Goal: Information Seeking & Learning: Learn about a topic

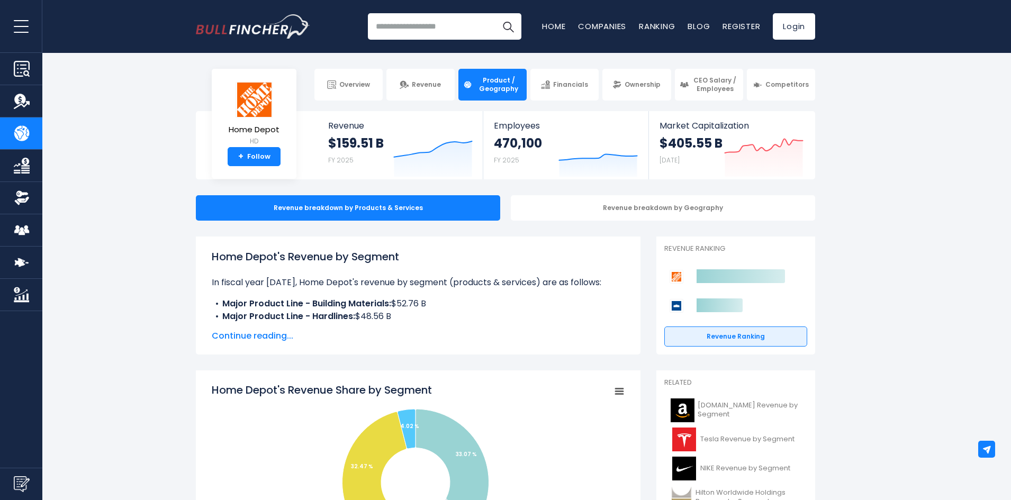
click at [281, 328] on div "Home Depot's Revenue by Segment In fiscal year 2024, Home Depot's revenue by se…" at bounding box center [418, 296] width 413 height 94
click at [278, 335] on span "Continue reading..." at bounding box center [418, 336] width 413 height 13
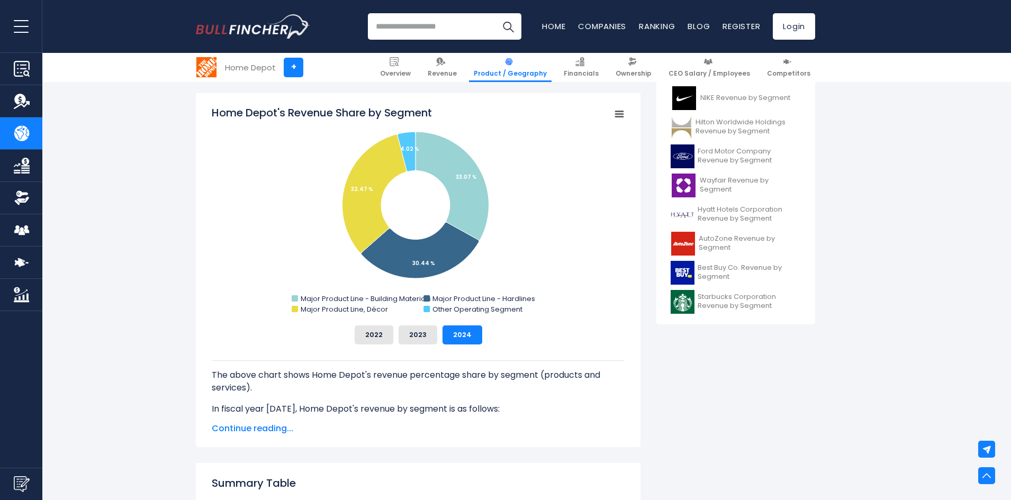
scroll to position [477, 0]
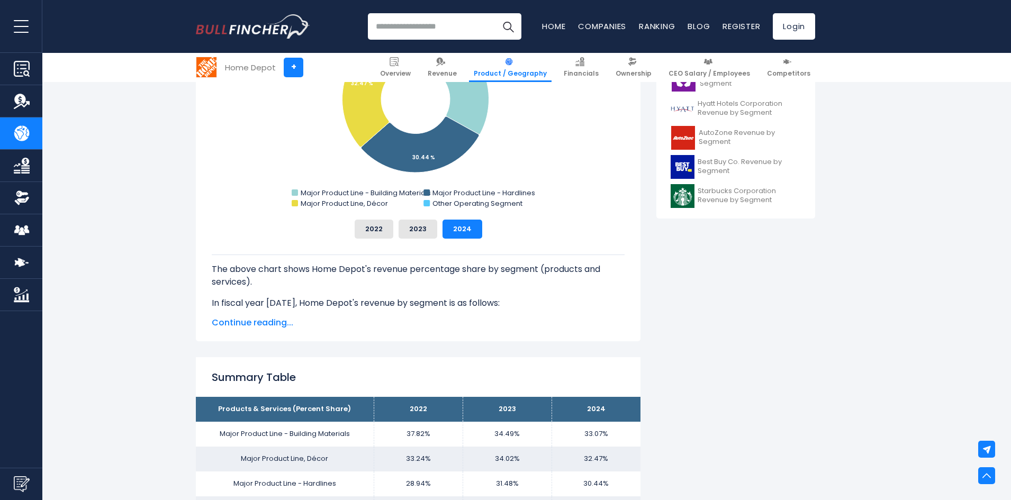
click at [253, 324] on span "Continue reading..." at bounding box center [418, 323] width 413 height 13
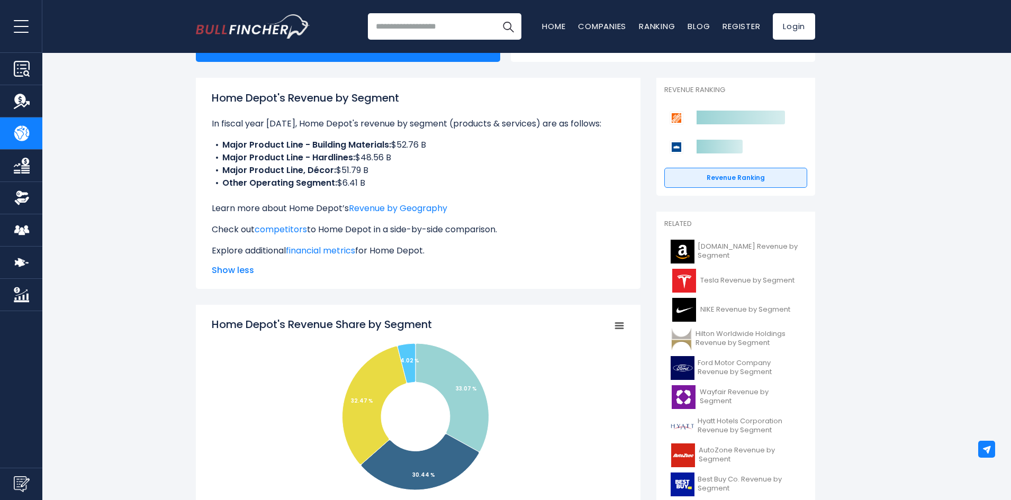
scroll to position [0, 0]
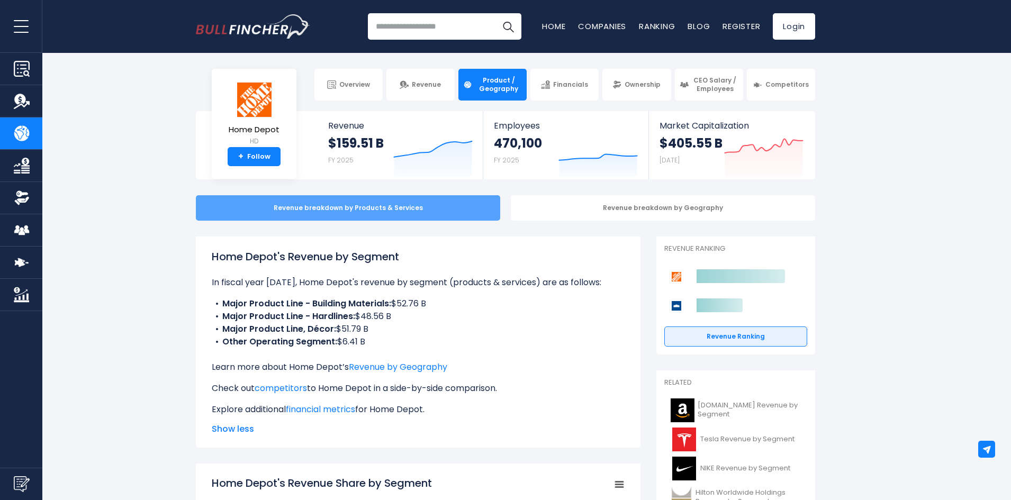
click at [444, 203] on div "Revenue breakdown by Products & Services" at bounding box center [348, 207] width 304 height 25
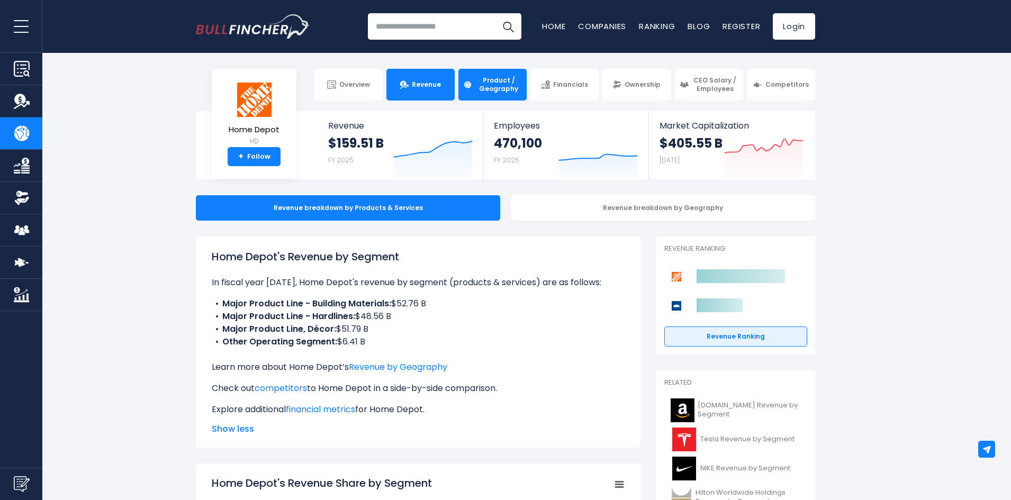
click at [407, 93] on link "Revenue" at bounding box center [421, 85] width 68 height 32
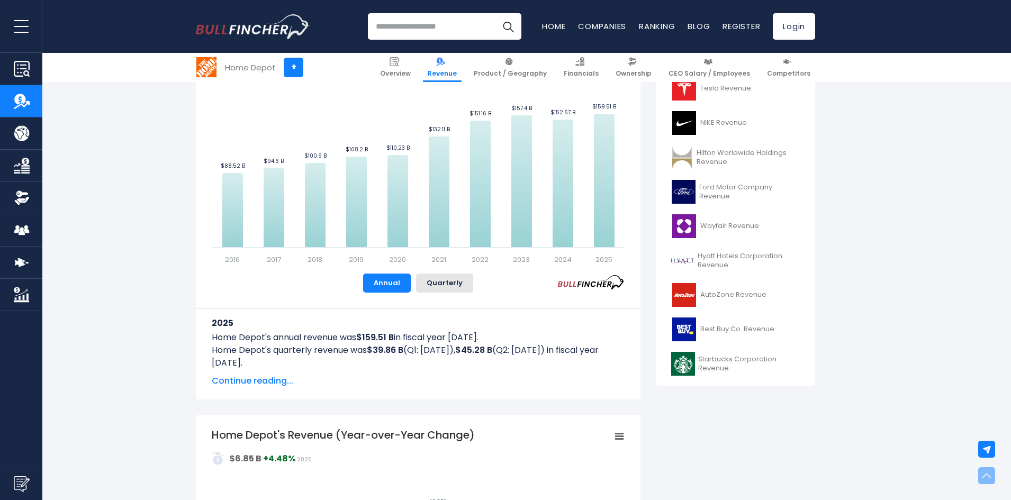
scroll to position [371, 0]
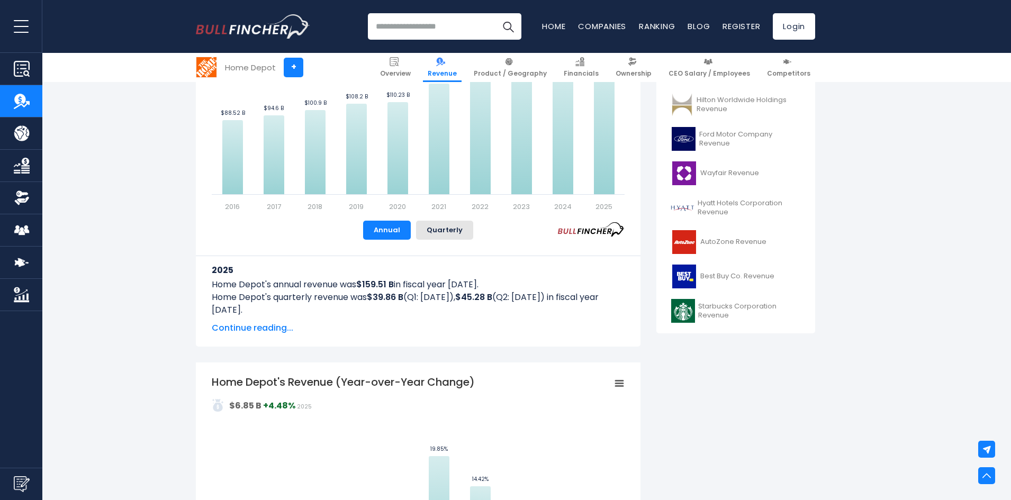
drag, startPoint x: 378, startPoint y: 228, endPoint x: 351, endPoint y: 235, distance: 27.5
click at [351, 235] on div "Annual Quarterly" at bounding box center [418, 230] width 413 height 19
click at [340, 201] on rect "Home Depot's Revenue Trend" at bounding box center [418, 93] width 413 height 238
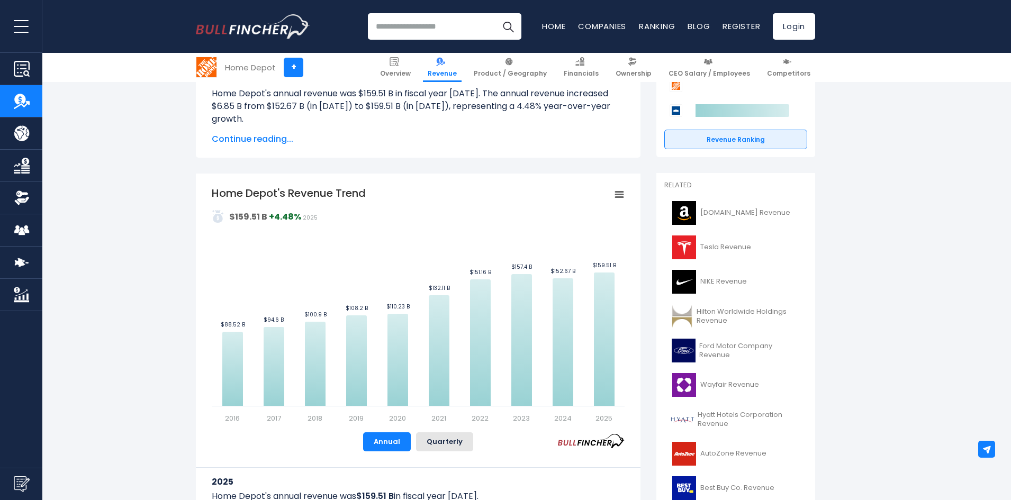
click at [621, 193] on rect "Home Depot's Revenue Trend" at bounding box center [619, 194] width 15 height 15
click at [621, 193] on div "View Fullscreen Print chart Download PNG Image Download JPEG Image" at bounding box center [583, 244] width 115 height 114
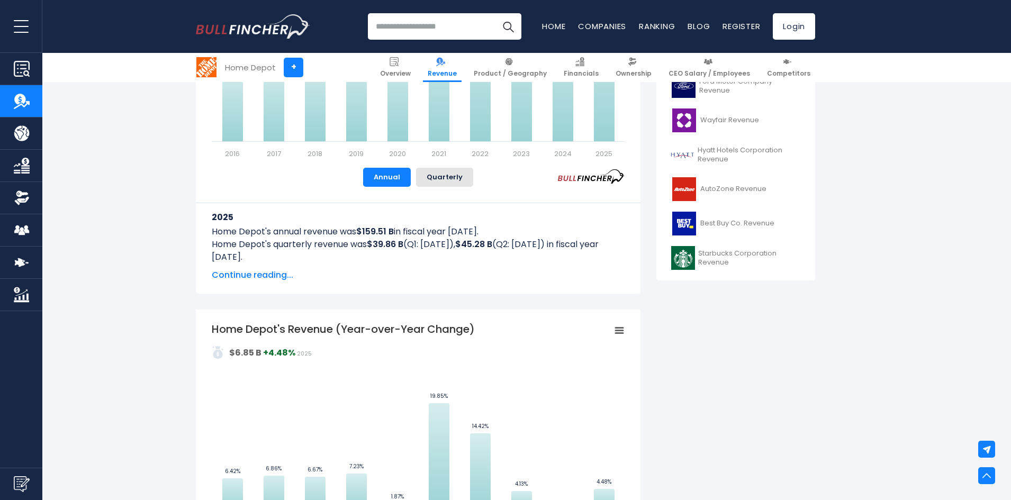
scroll to position [635, 0]
